Goal: Transaction & Acquisition: Purchase product/service

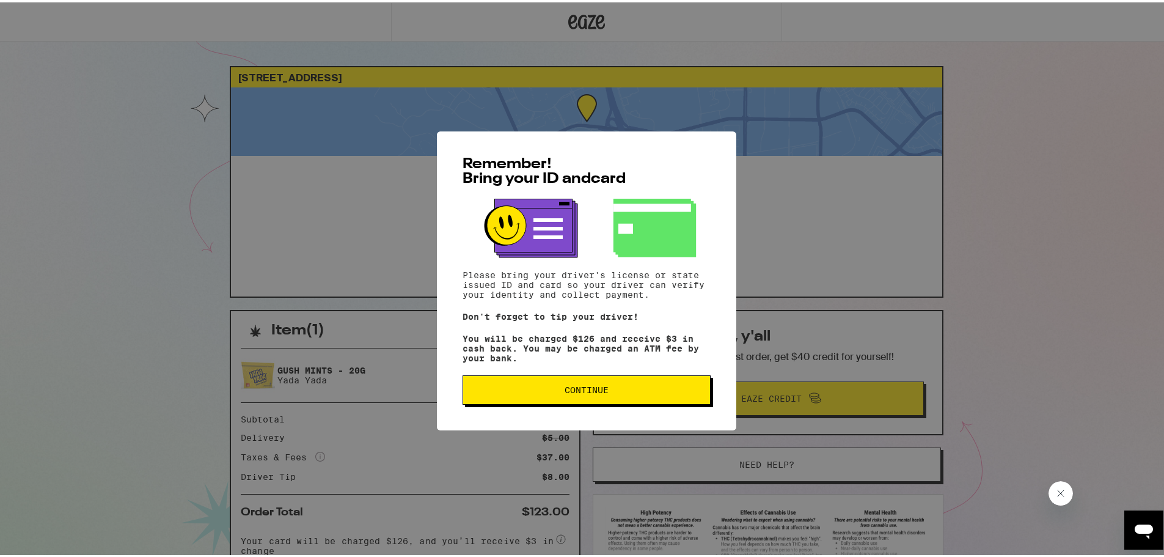
click at [621, 402] on button "Continue" at bounding box center [587, 387] width 248 height 29
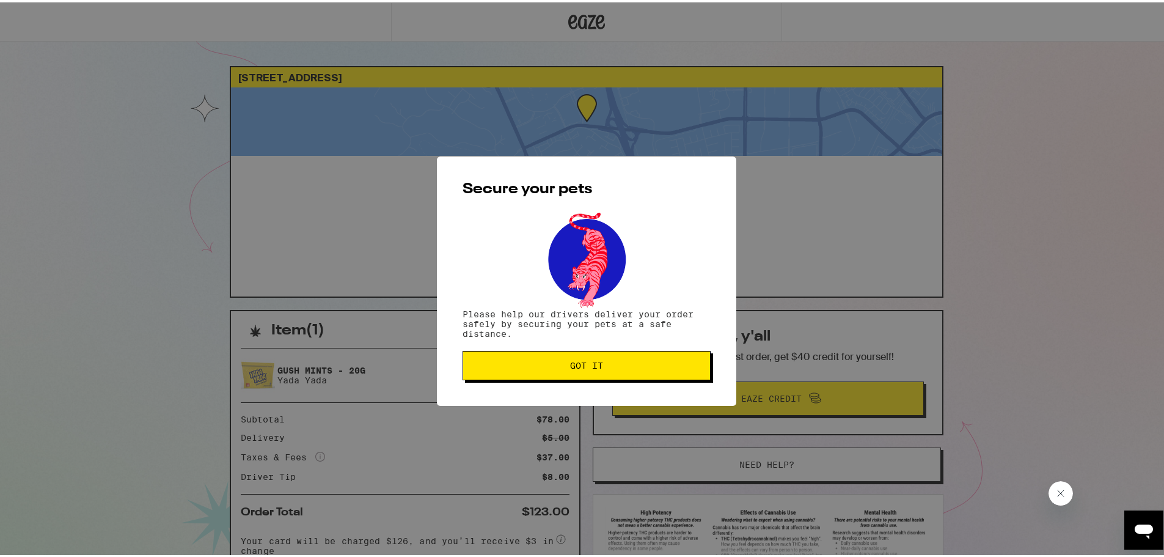
click at [623, 367] on span "Got it" at bounding box center [586, 363] width 227 height 9
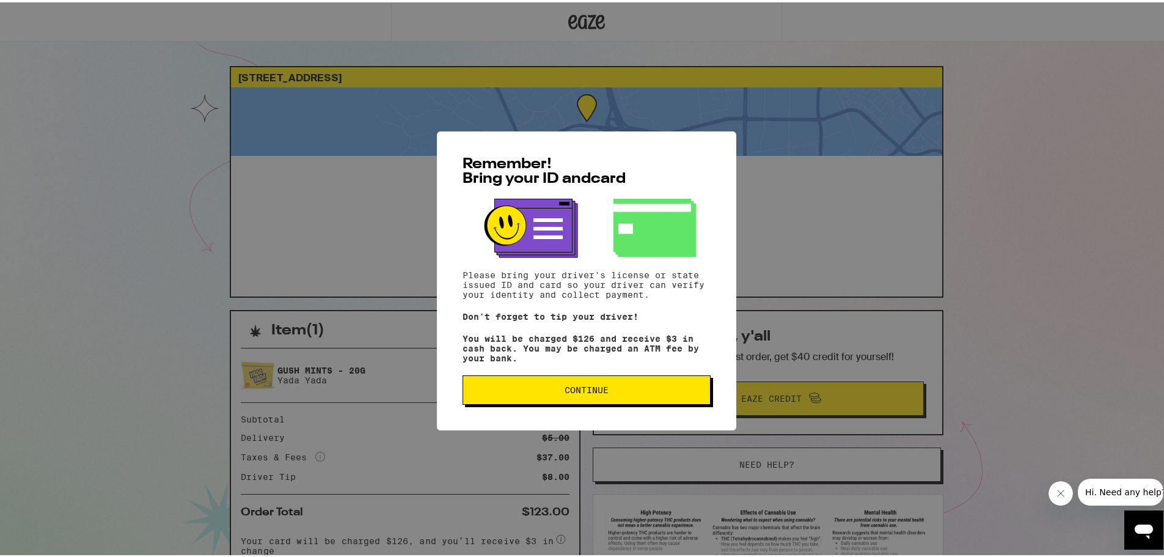
click at [565, 392] on span "Continue" at bounding box center [587, 387] width 44 height 9
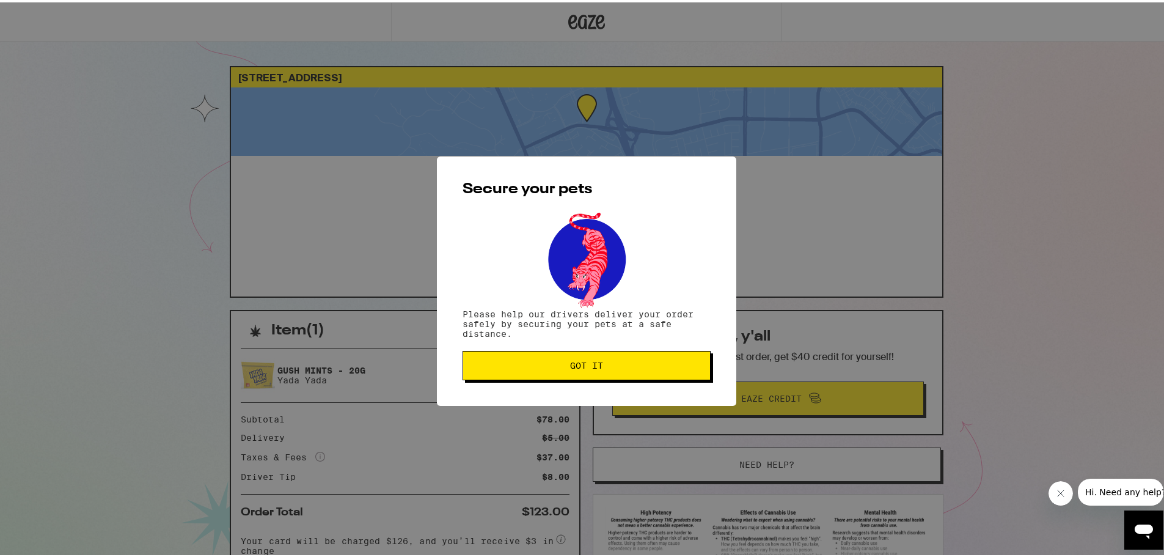
click at [559, 391] on div "Secure your pets Please help our drivers deliver your order safely by securing …" at bounding box center [586, 278] width 299 height 249
click at [547, 356] on button "Got it" at bounding box center [587, 362] width 248 height 29
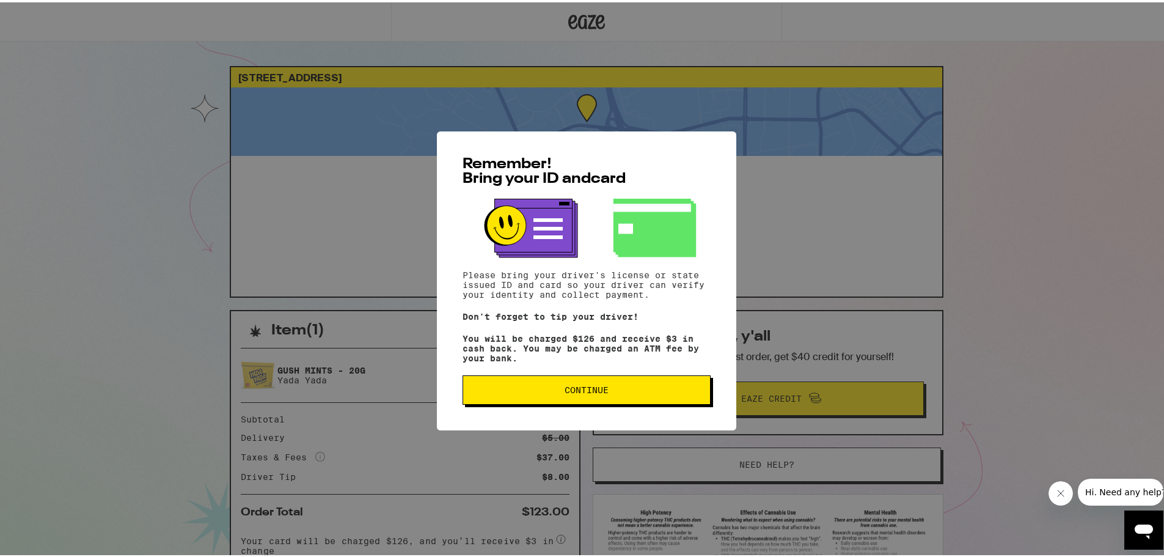
click at [602, 408] on div "Remember! Bring your ID and card Please bring your driver's license or state is…" at bounding box center [586, 278] width 299 height 299
click at [598, 392] on span "Continue" at bounding box center [587, 387] width 44 height 9
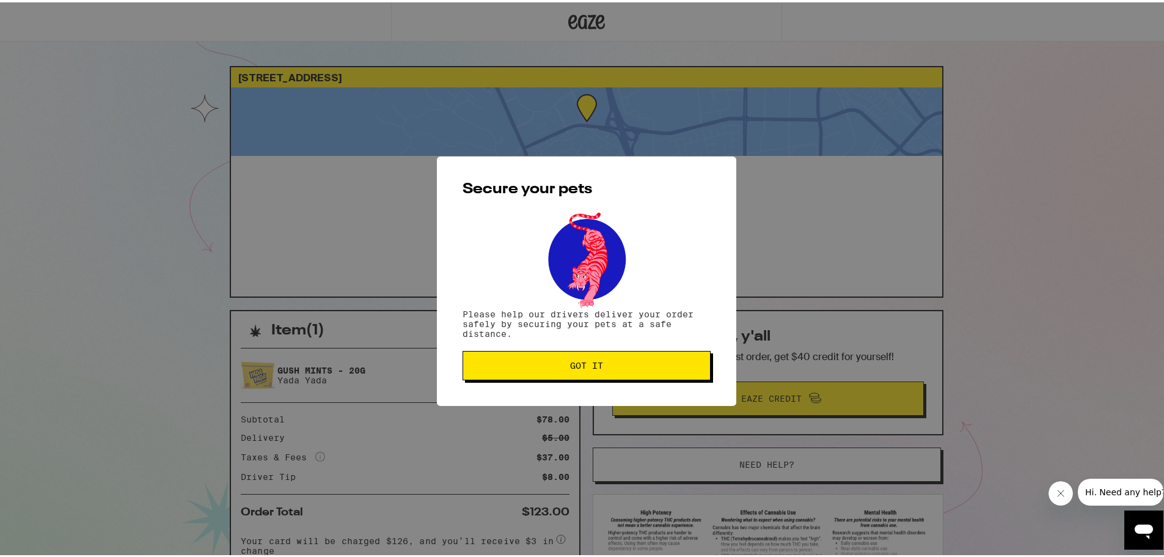
click at [592, 366] on span "Got it" at bounding box center [586, 363] width 33 height 9
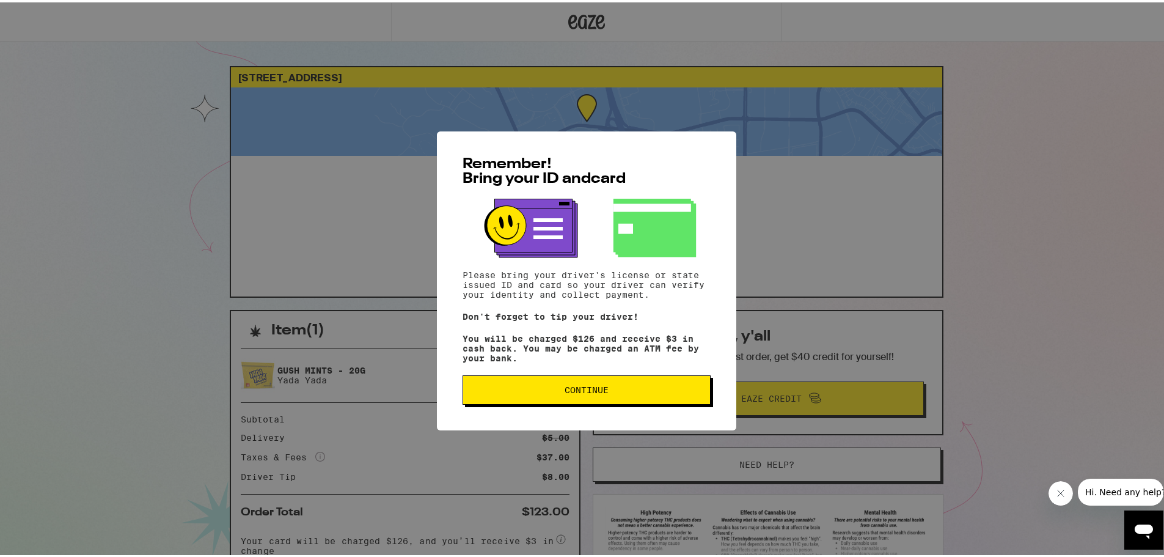
click at [579, 398] on button "Continue" at bounding box center [587, 387] width 248 height 29
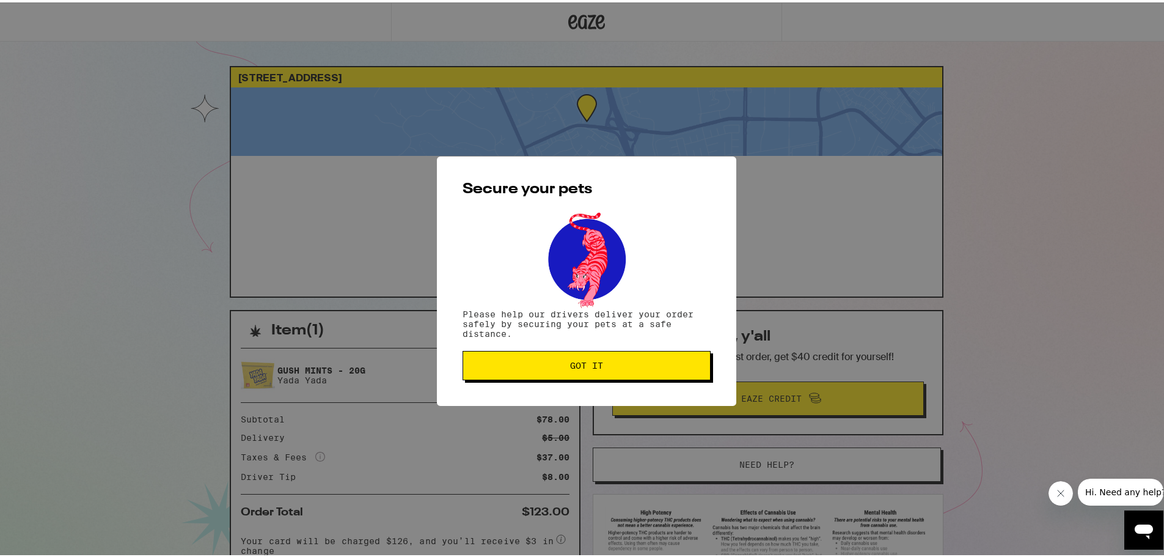
click at [577, 367] on span "Got it" at bounding box center [586, 363] width 33 height 9
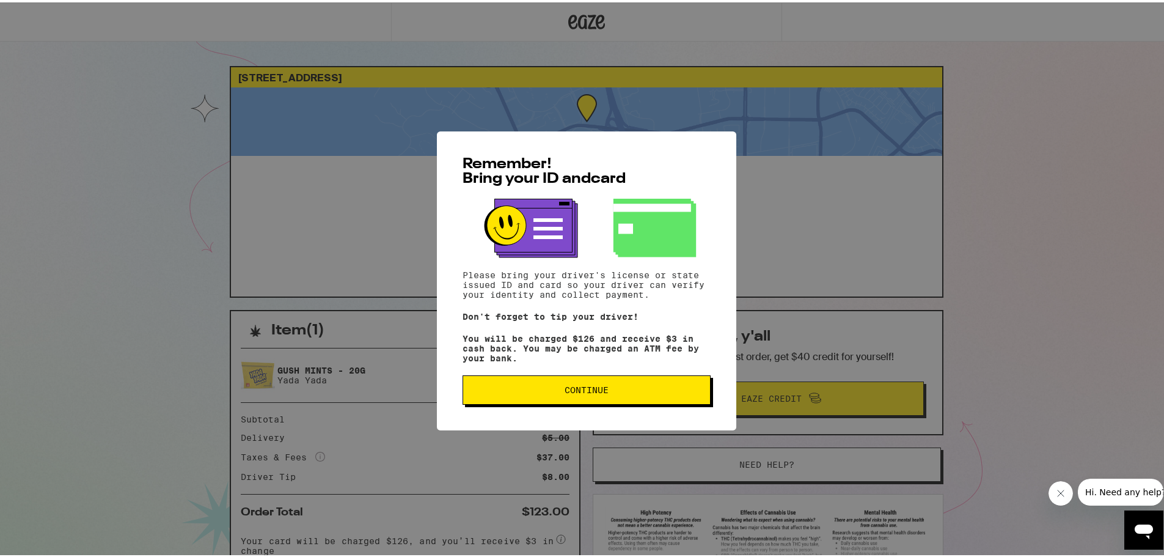
click at [565, 392] on span "Continue" at bounding box center [587, 387] width 44 height 9
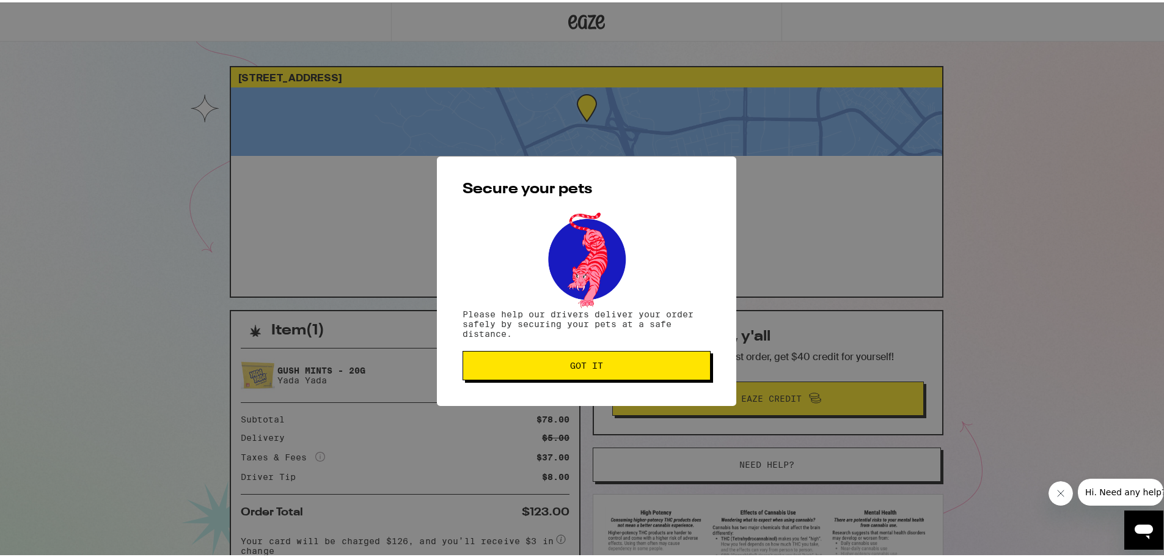
click at [562, 375] on button "Got it" at bounding box center [587, 362] width 248 height 29
